Goal: Navigation & Orientation: Find specific page/section

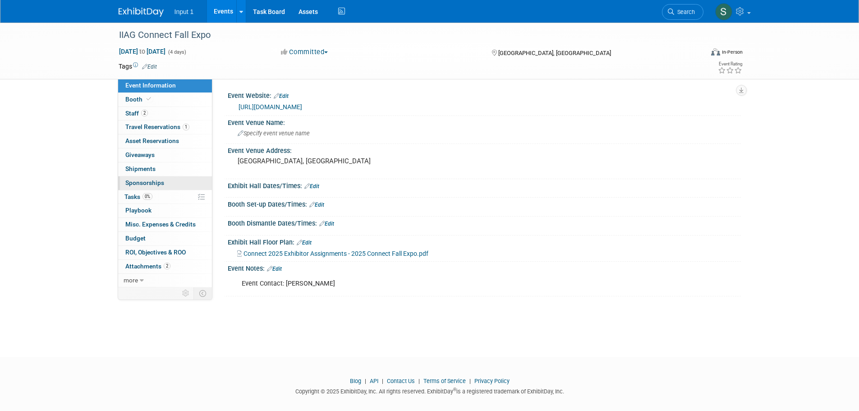
click at [162, 177] on link "0 Sponsorships 0" at bounding box center [165, 183] width 94 height 14
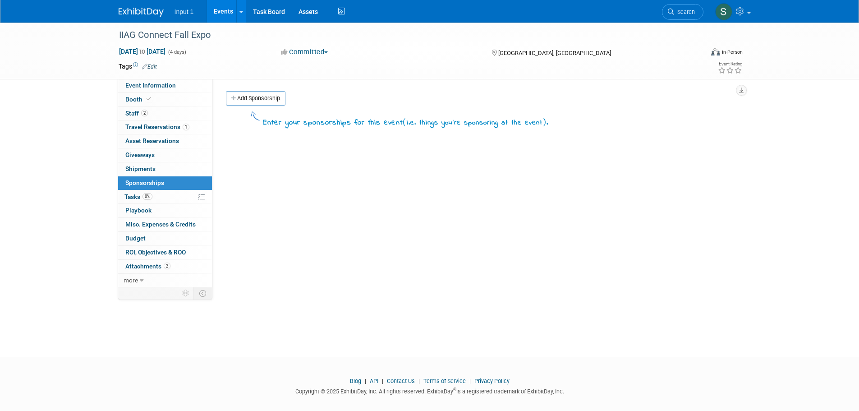
click at [153, 15] on img at bounding box center [141, 12] width 45 height 9
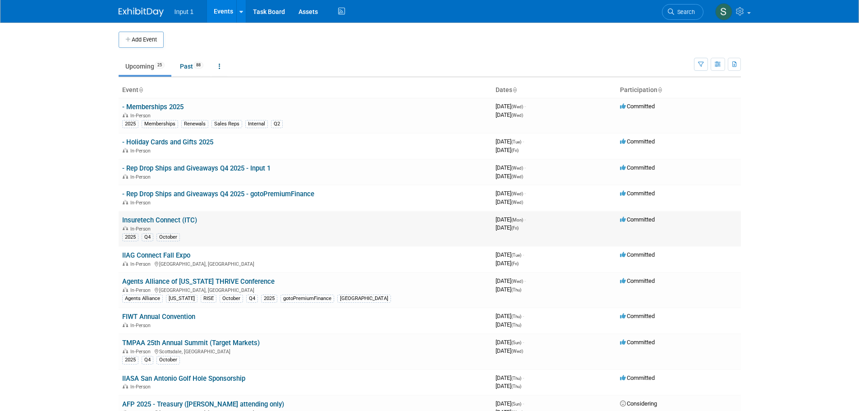
click at [175, 220] on link "Insuretech Connect (ITC)" at bounding box center [159, 220] width 75 height 8
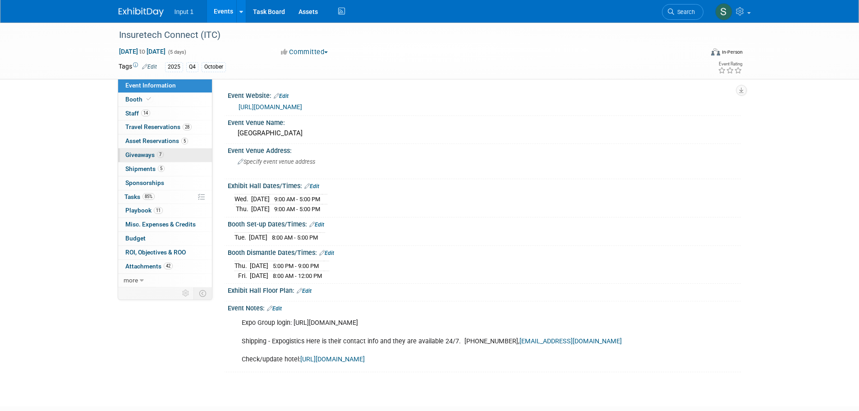
click at [140, 151] on span "Giveaways 7" at bounding box center [144, 154] width 38 height 7
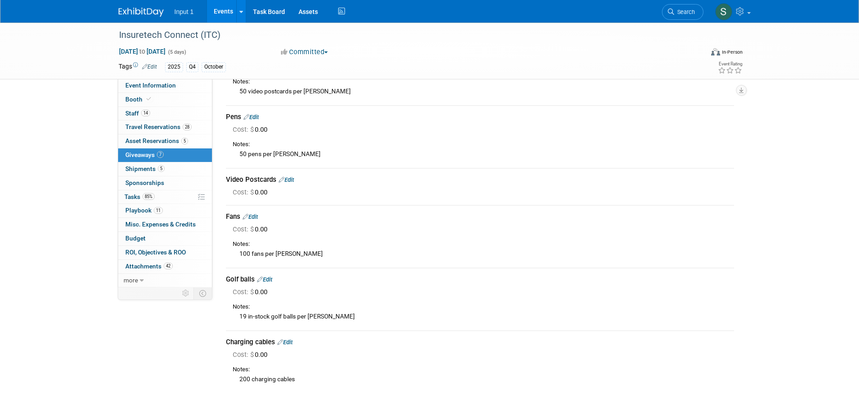
scroll to position [126, 0]
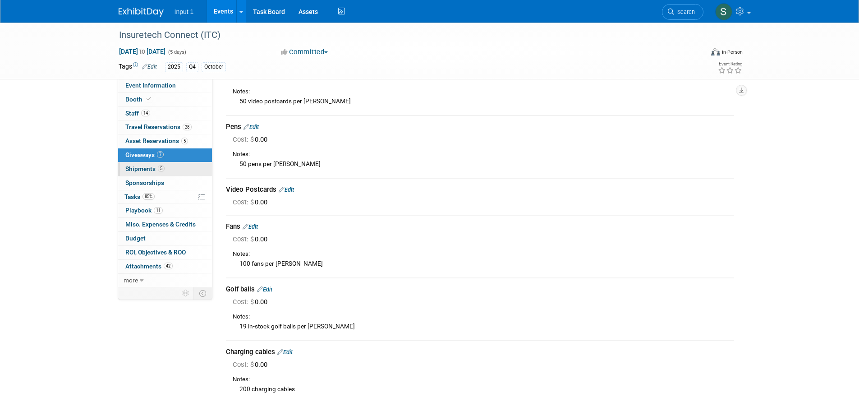
click at [142, 170] on span "Shipments 5" at bounding box center [144, 168] width 39 height 7
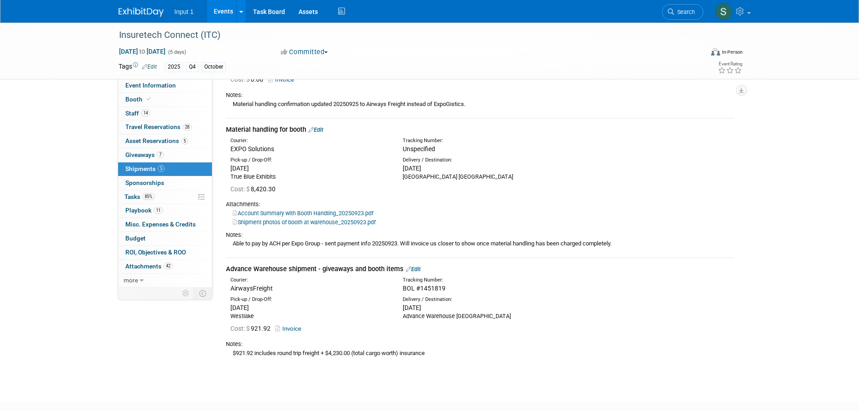
scroll to position [145, 0]
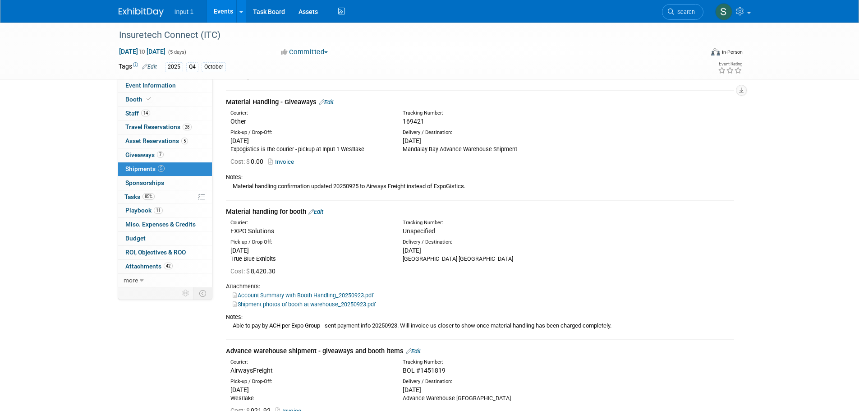
click at [562, 239] on div "Delivery / Destination: Tue. Sep 23, 2025 Mandalay Bay Las Vegas" at bounding box center [482, 251] width 172 height 24
click at [541, 162] on div "Cost: $ 0.00 Invoice" at bounding box center [482, 161] width 504 height 9
click at [579, 204] on td "Material handling for booth Edit Courier: EXPO Solutions Tracking Number: Cost:…" at bounding box center [480, 269] width 508 height 139
